Goal: Information Seeking & Learning: Learn about a topic

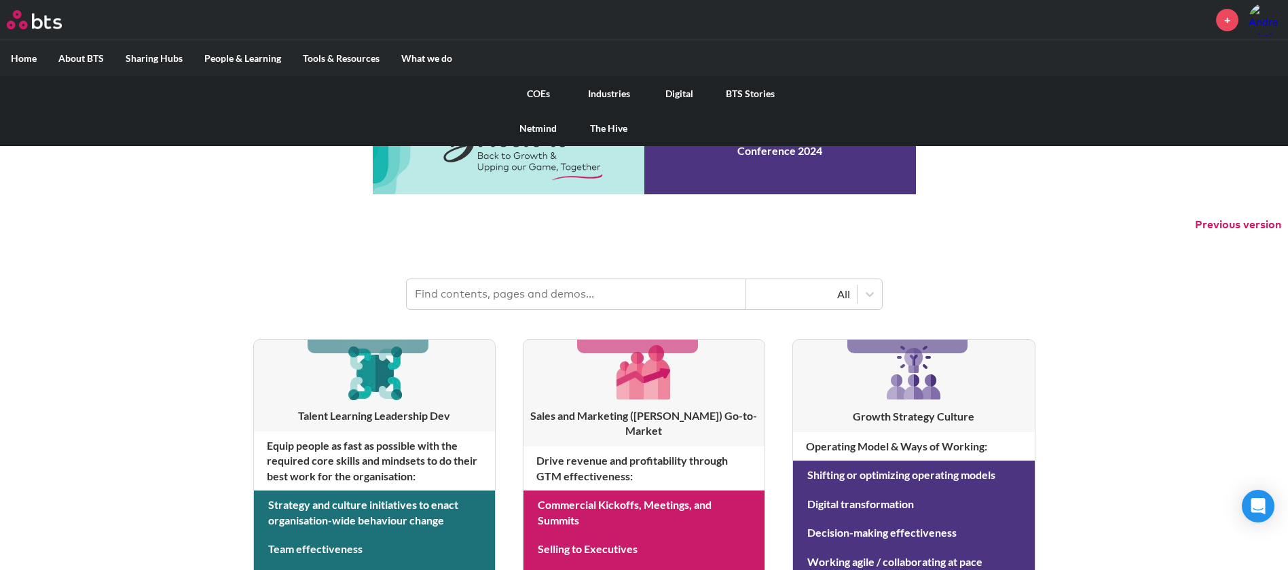
click at [540, 88] on link "COEs" at bounding box center [538, 93] width 71 height 35
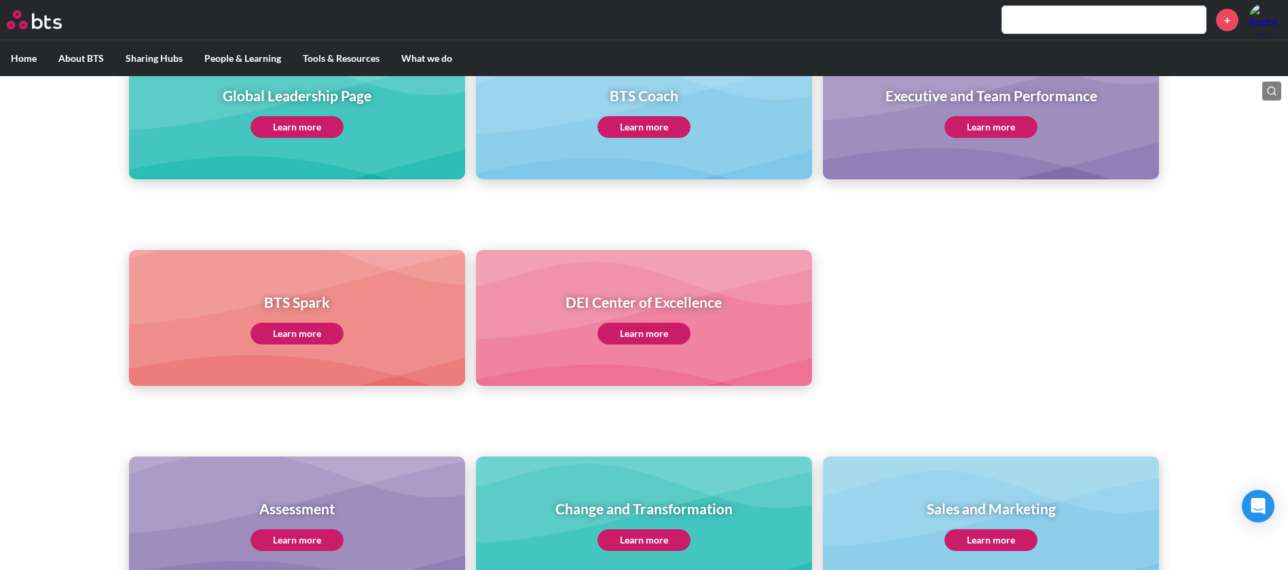
scroll to position [407, 0]
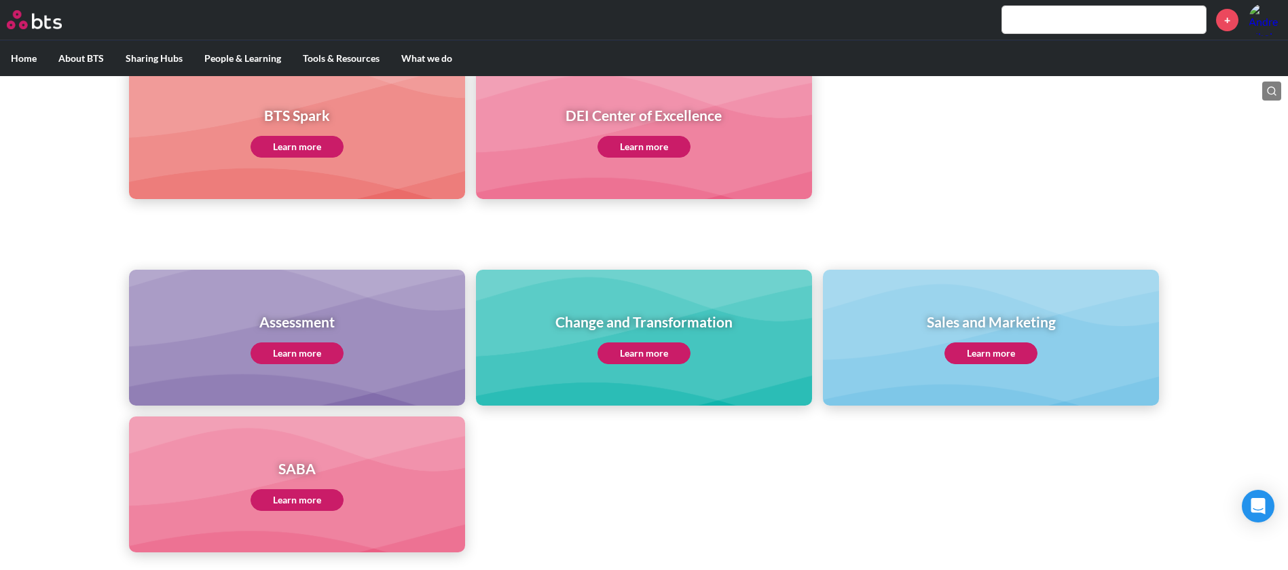
click at [976, 350] on link "Learn more" at bounding box center [991, 353] width 93 height 22
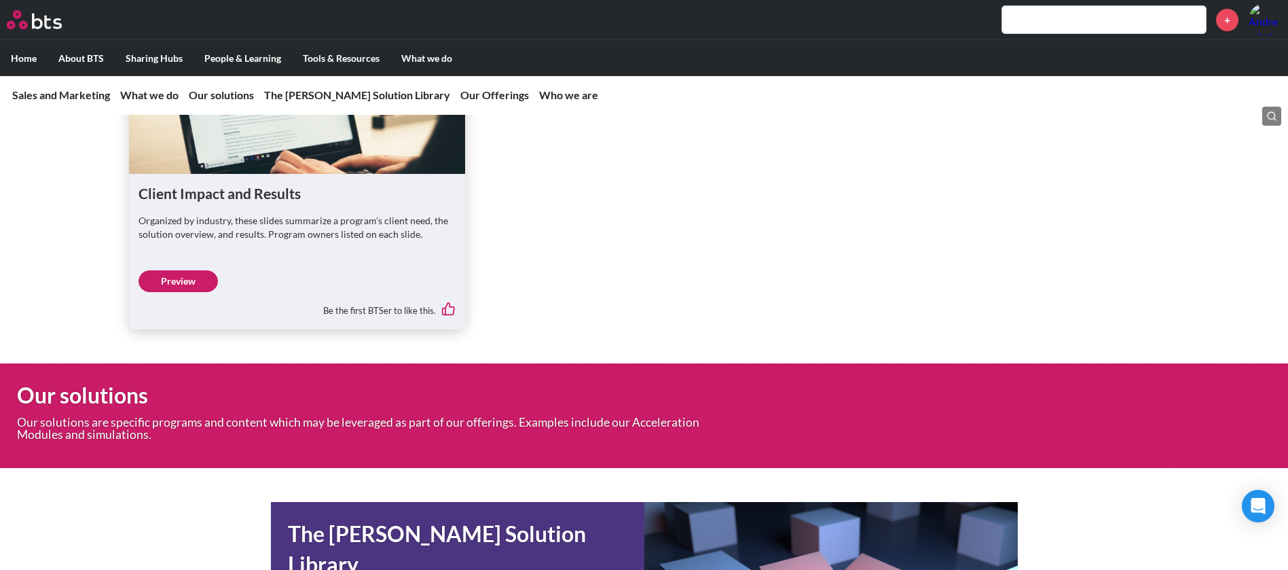
scroll to position [3871, 0]
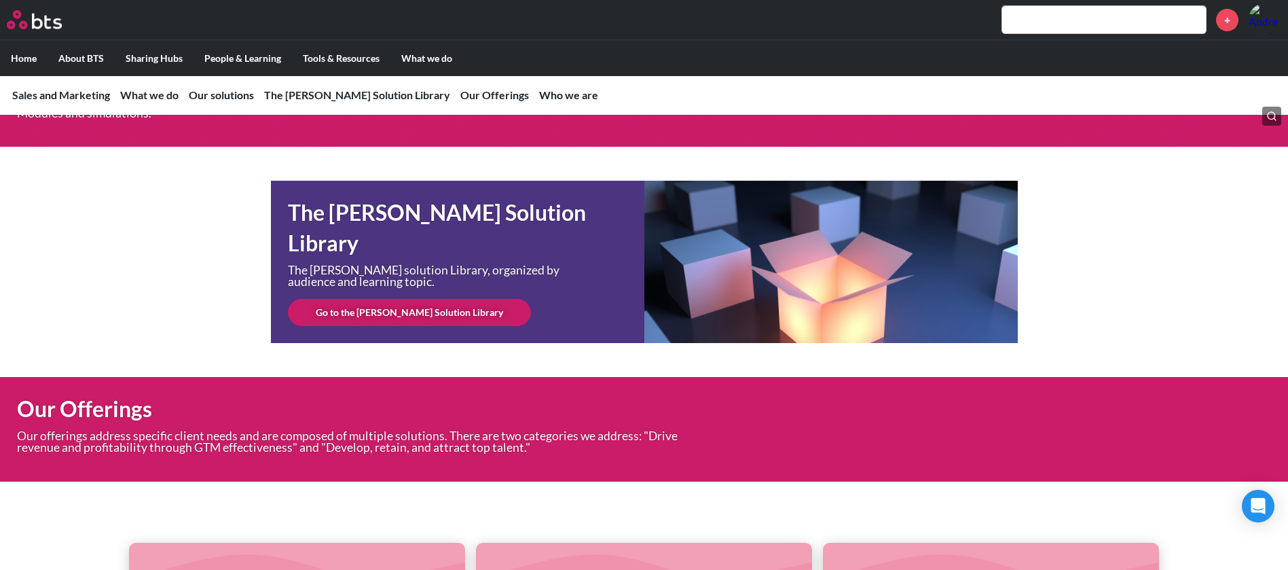
click at [339, 326] on link "Go to the SAM Solution Library" at bounding box center [409, 312] width 243 height 27
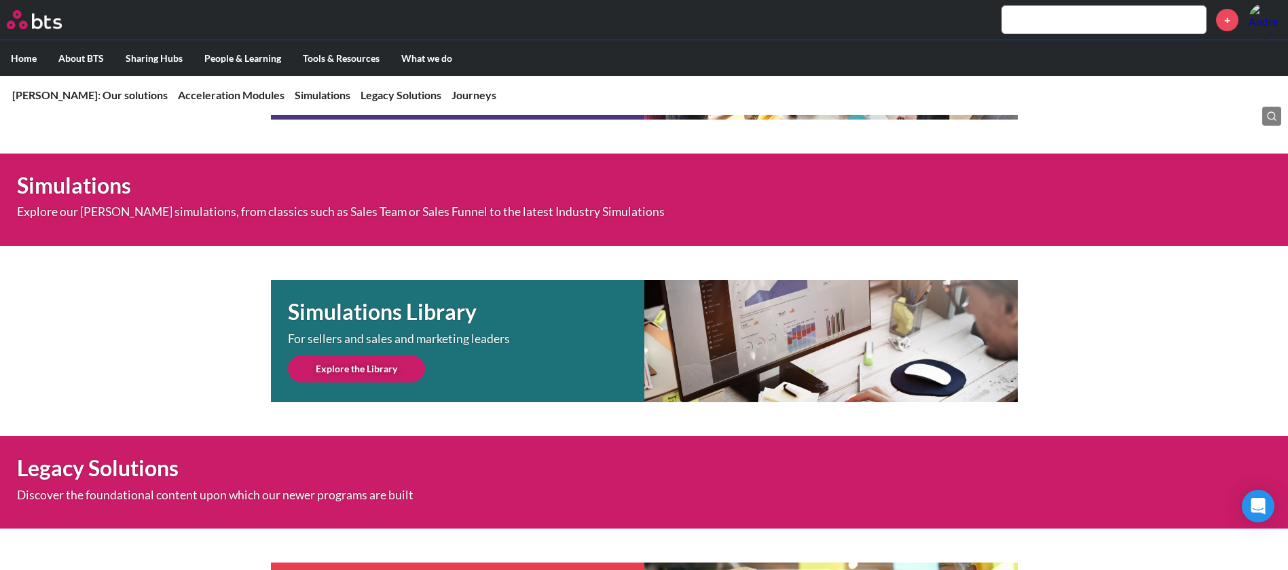
scroll to position [490, 0]
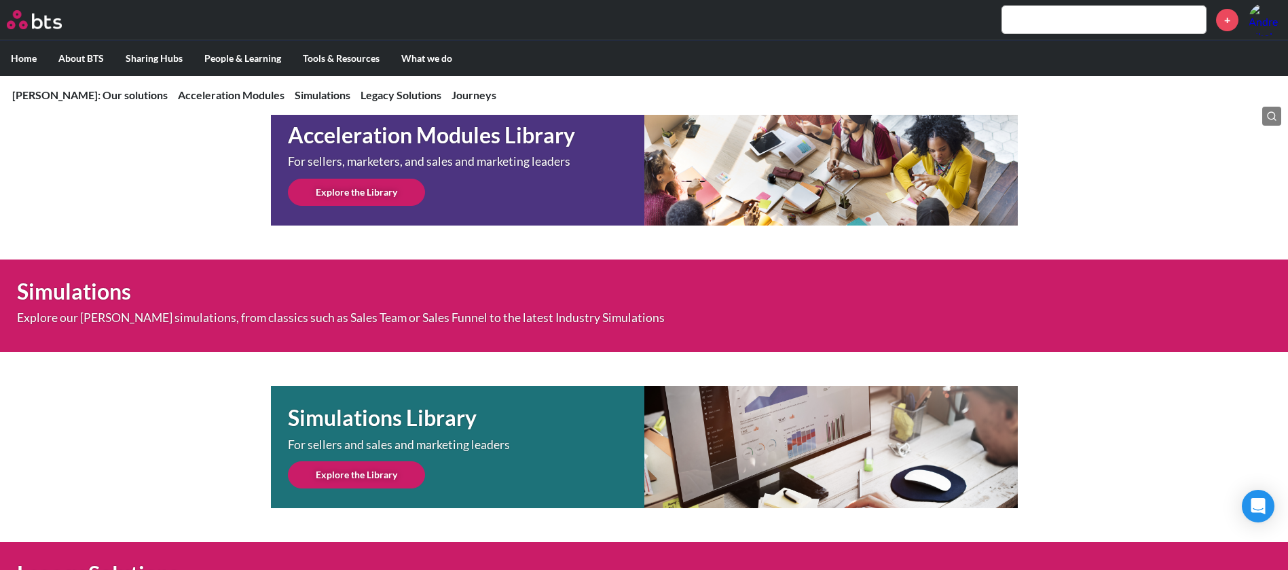
click at [338, 469] on link "Explore the Library" at bounding box center [356, 474] width 137 height 27
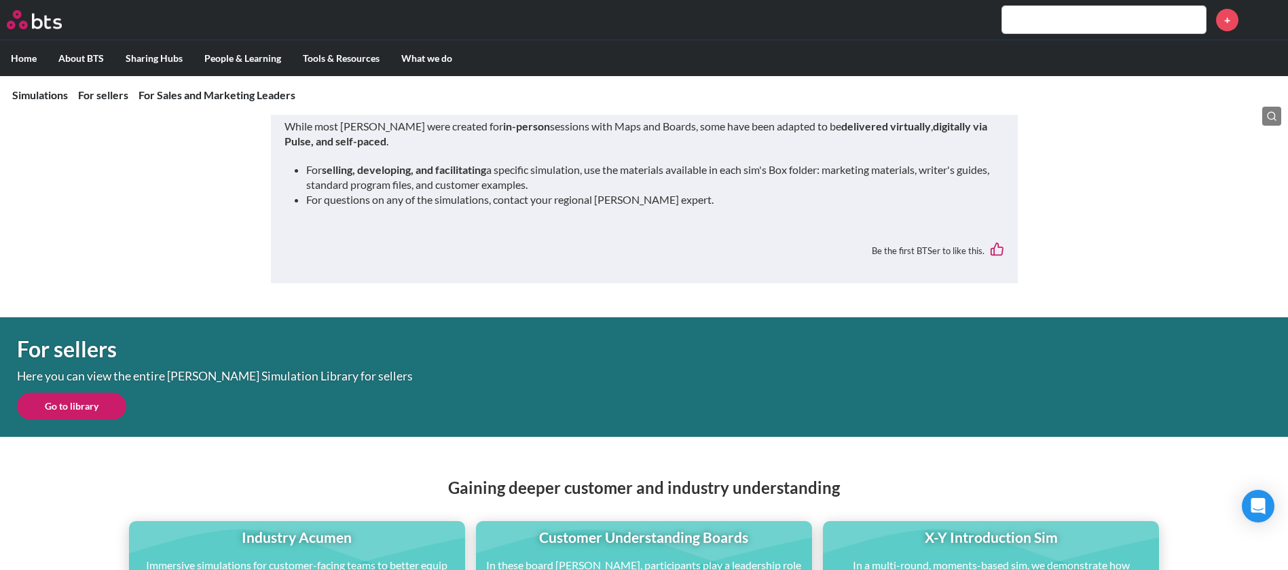
scroll to position [407, 0]
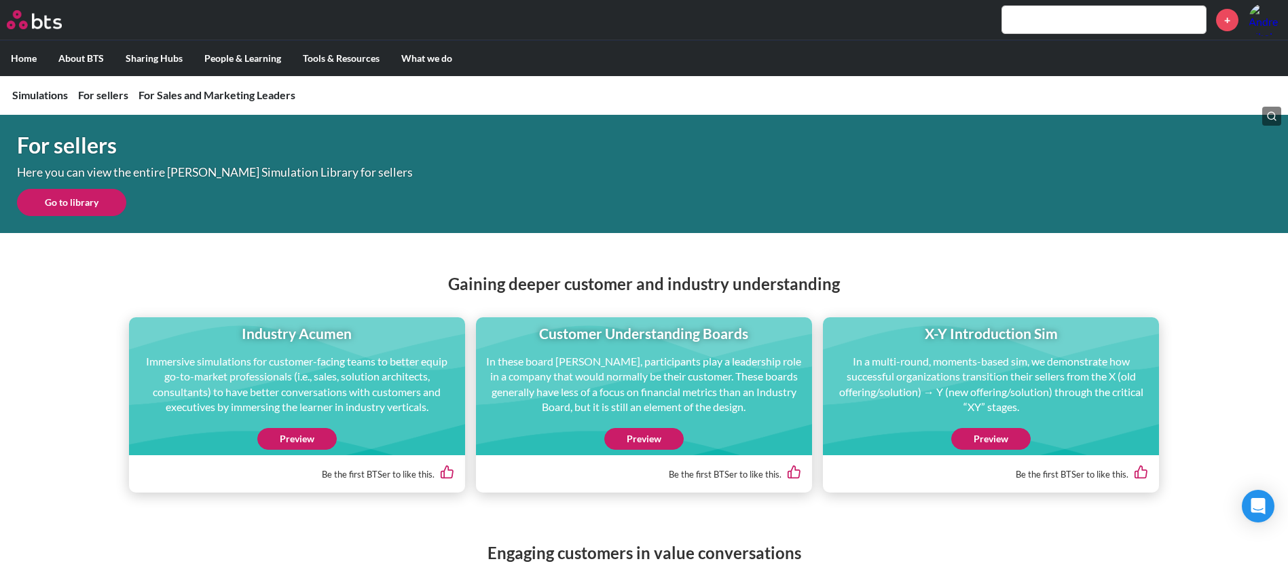
click at [977, 428] on link "Preview" at bounding box center [990, 439] width 79 height 22
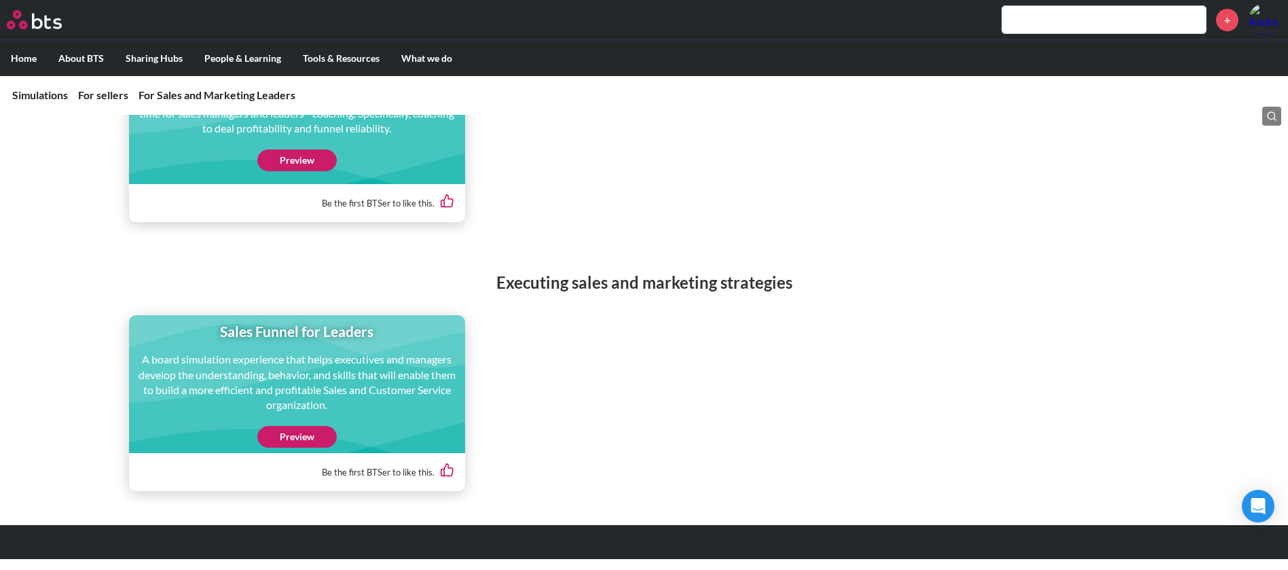
scroll to position [2168, 0]
